Goal: Task Accomplishment & Management: Use online tool/utility

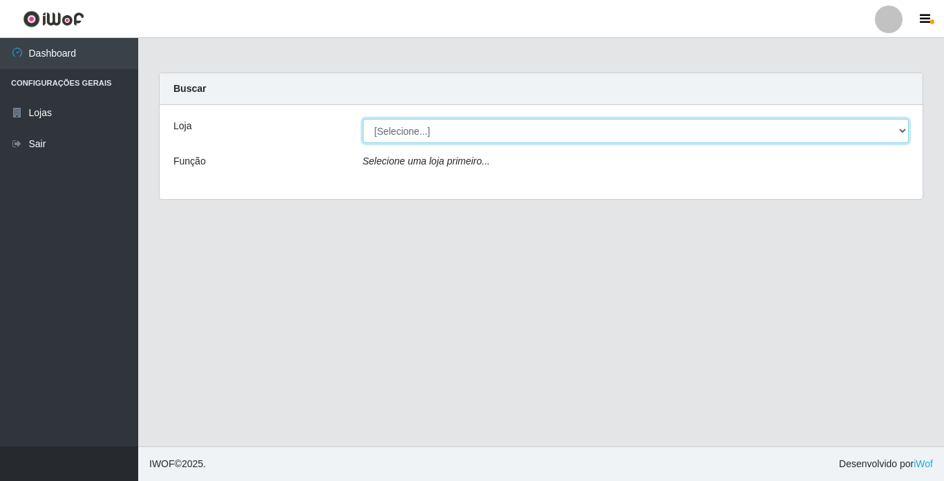
click at [547, 135] on select "[Selecione...] Bemais Supermercados - [GEOGRAPHIC_DATA]" at bounding box center [636, 131] width 547 height 24
select select "250"
click at [363, 119] on select "[Selecione...] Bemais Supermercados - [GEOGRAPHIC_DATA]" at bounding box center [636, 131] width 547 height 24
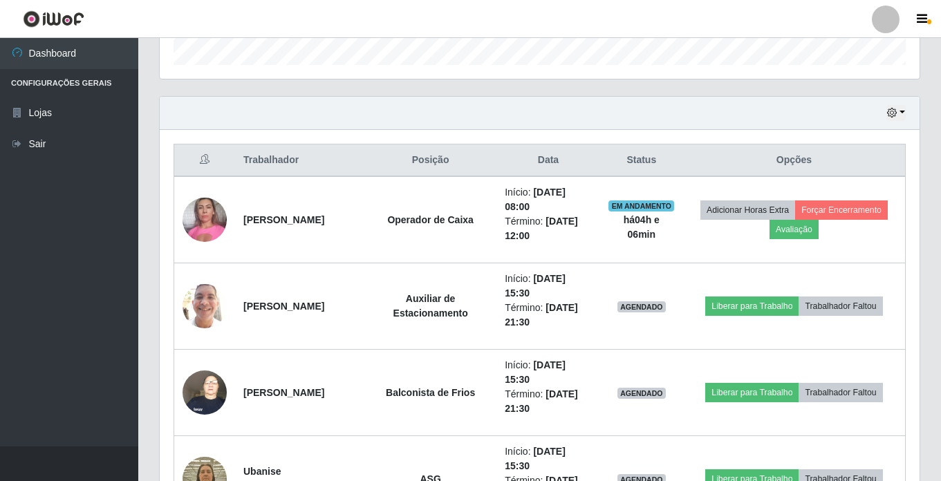
scroll to position [484, 0]
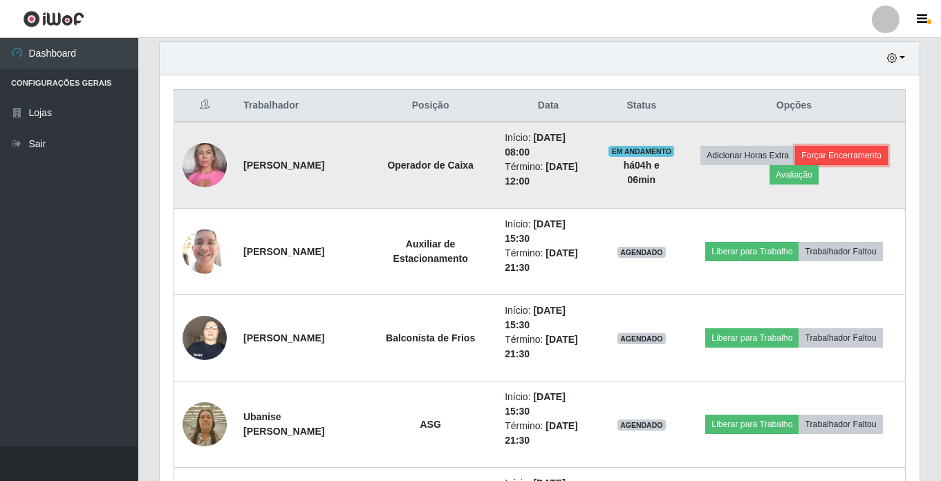
click at [860, 159] on button "Forçar Encerramento" at bounding box center [841, 155] width 93 height 19
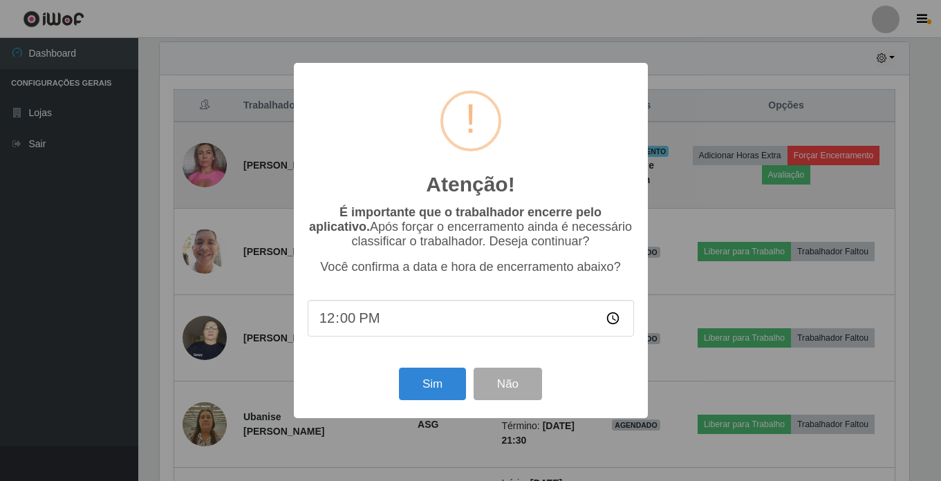
scroll to position [287, 753]
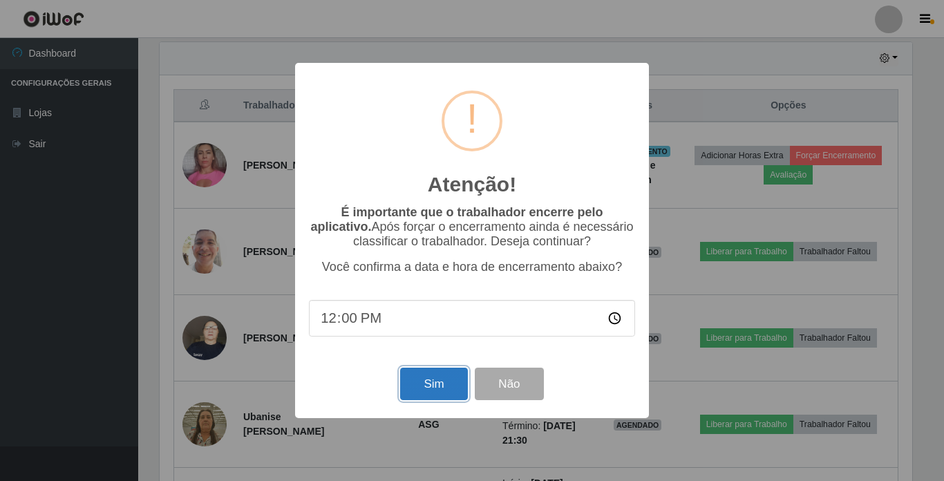
click at [422, 383] on button "Sim" at bounding box center [433, 384] width 67 height 32
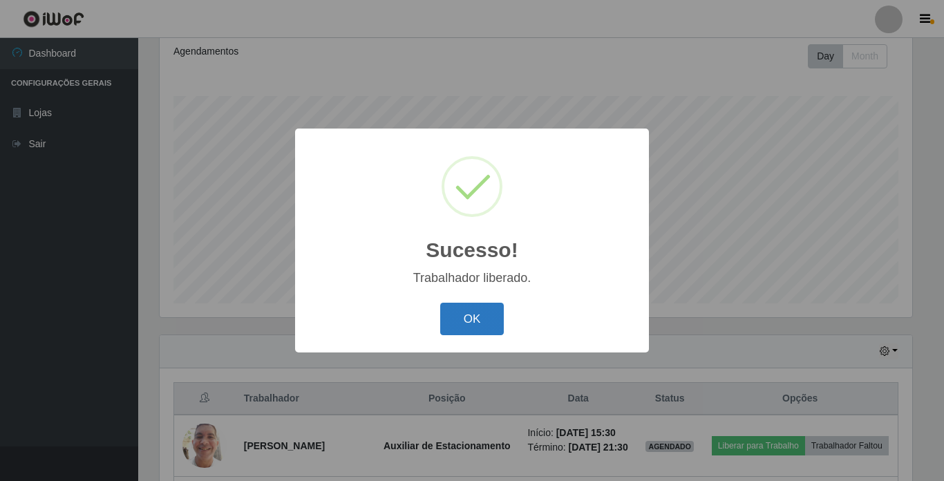
click at [464, 324] on button "OK" at bounding box center [472, 319] width 64 height 32
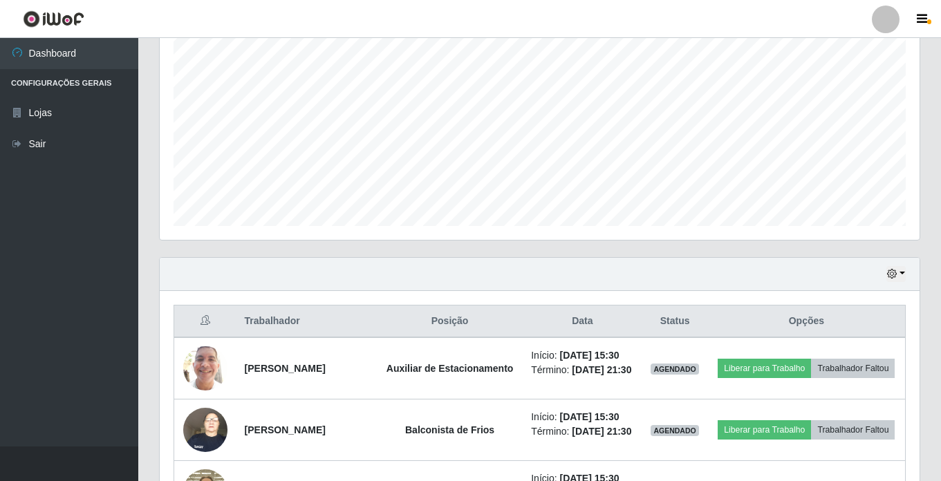
scroll to position [343, 0]
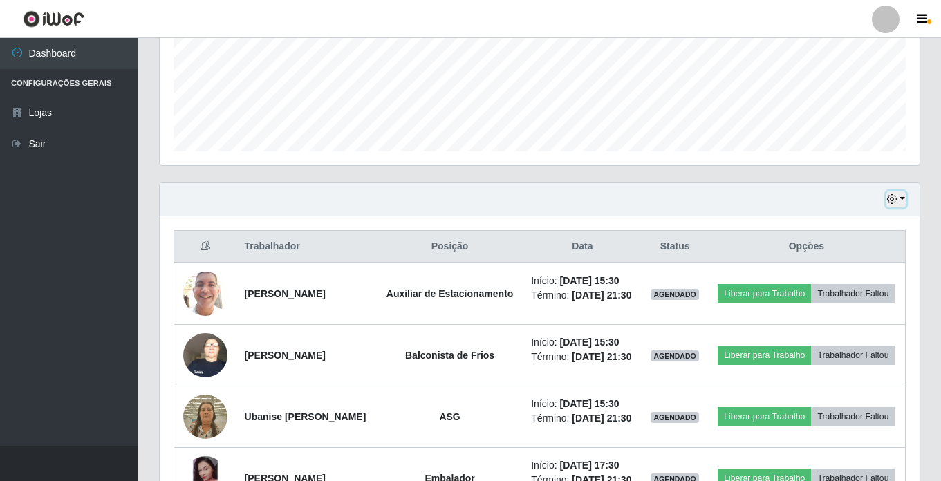
click at [905, 197] on button "button" at bounding box center [895, 199] width 19 height 16
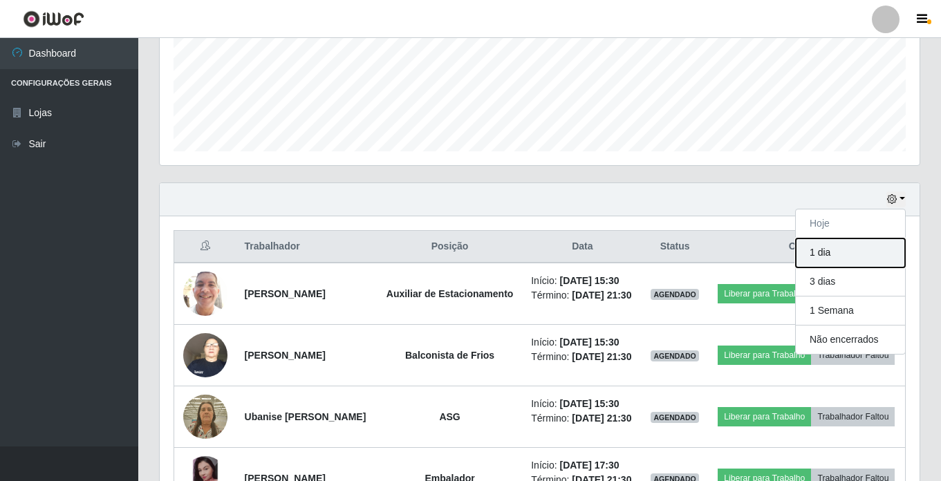
click at [837, 254] on button "1 dia" at bounding box center [849, 252] width 109 height 29
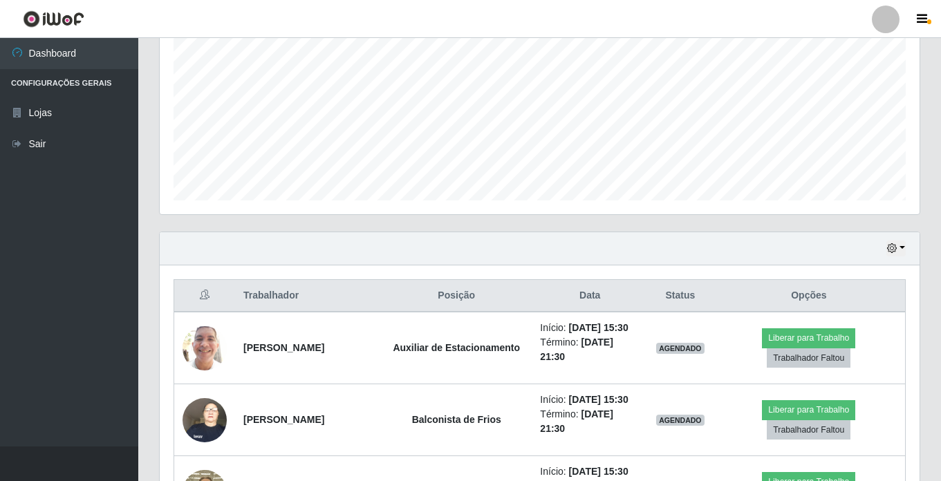
scroll to position [274, 0]
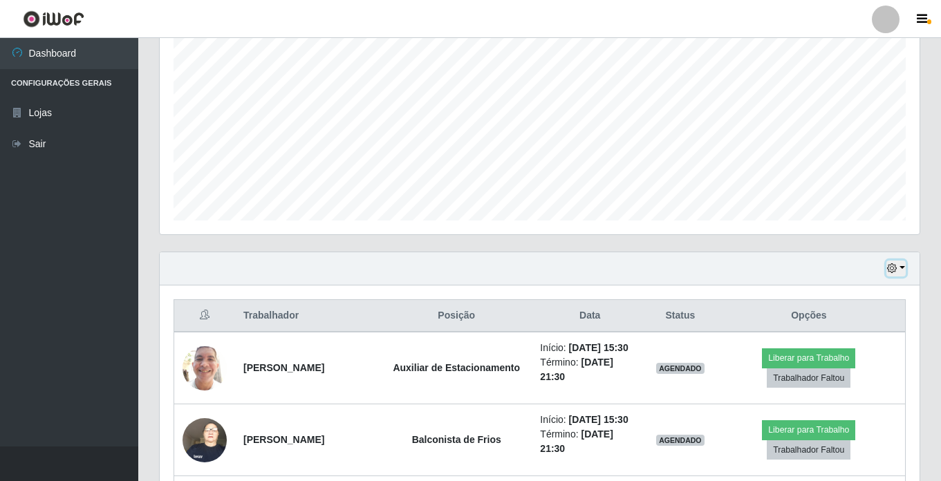
click at [902, 271] on button "button" at bounding box center [895, 269] width 19 height 16
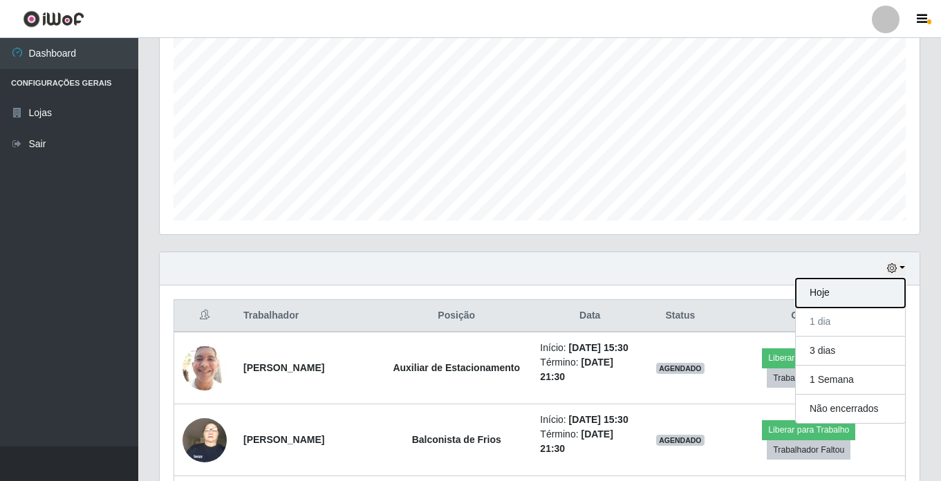
click at [849, 289] on button "Hoje" at bounding box center [849, 293] width 109 height 29
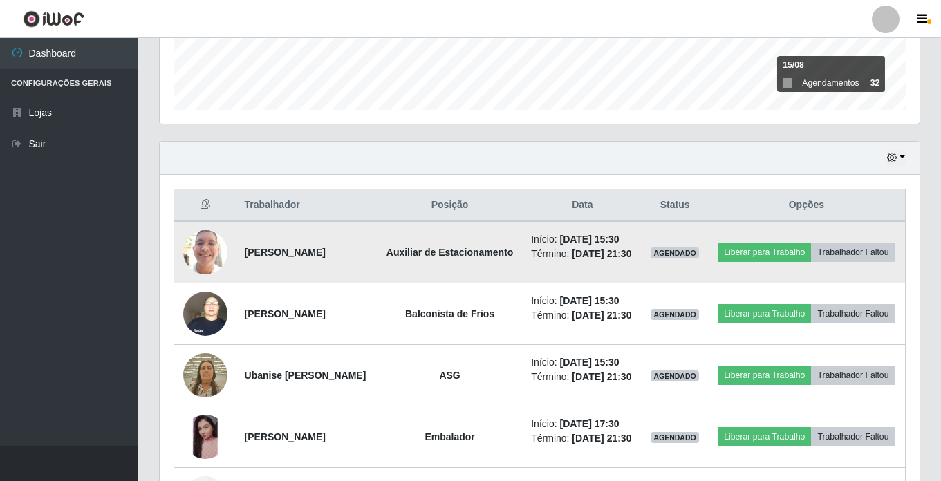
scroll to position [550, 0]
